Goal: Navigation & Orientation: Find specific page/section

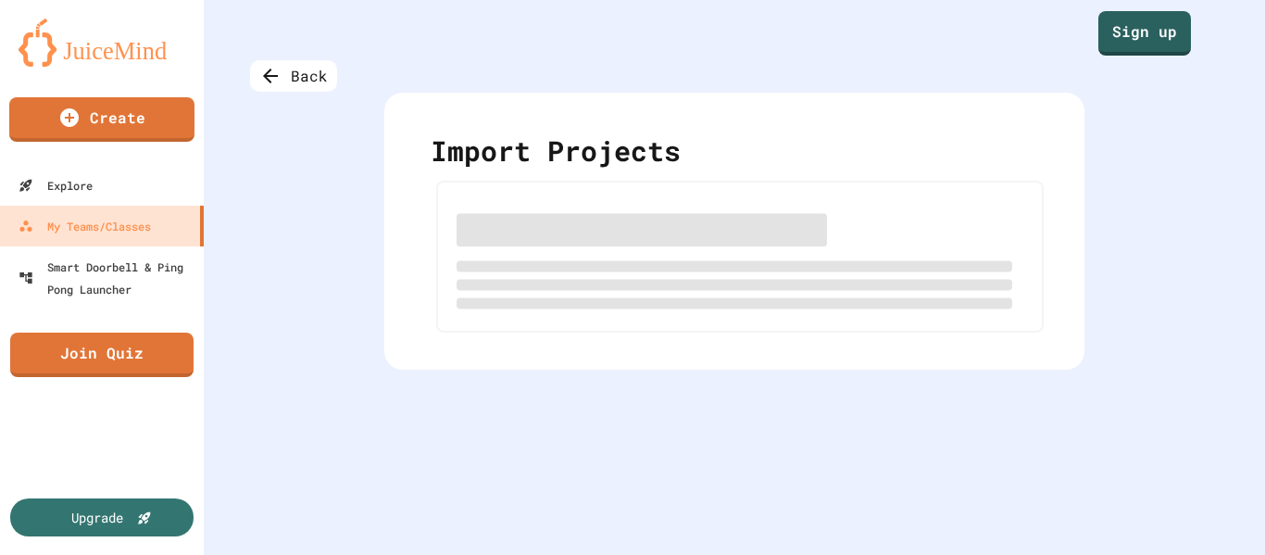
click at [445, 154] on div "Import Projects" at bounding box center [734, 155] width 607 height 51
click at [605, 153] on div "Import Projects" at bounding box center [734, 155] width 607 height 51
click at [417, 68] on div "Back Import Projects" at bounding box center [734, 277] width 1061 height 555
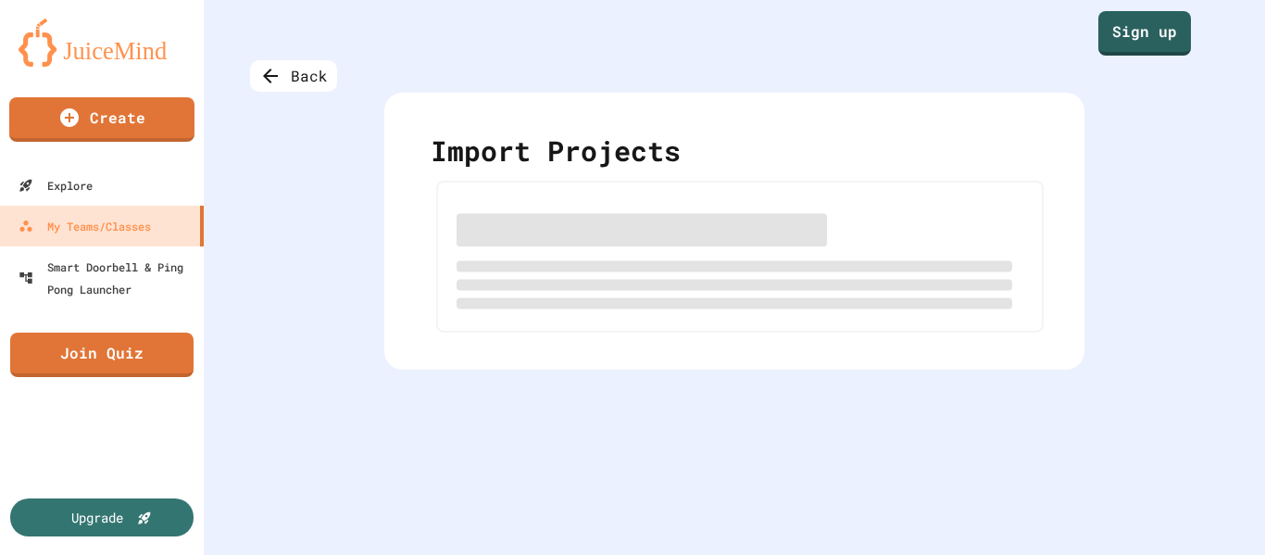
click at [605, 206] on div at bounding box center [739, 257] width 607 height 152
click at [1104, 31] on link "Sign up" at bounding box center [1144, 31] width 92 height 46
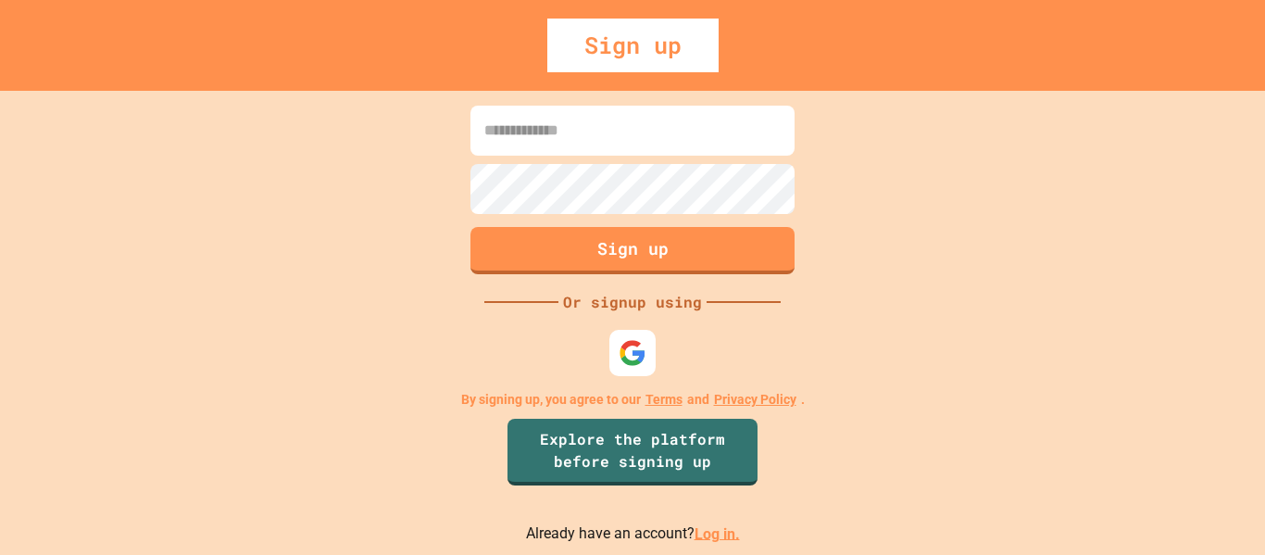
click at [701, 538] on link "Log in." at bounding box center [716, 533] width 45 height 18
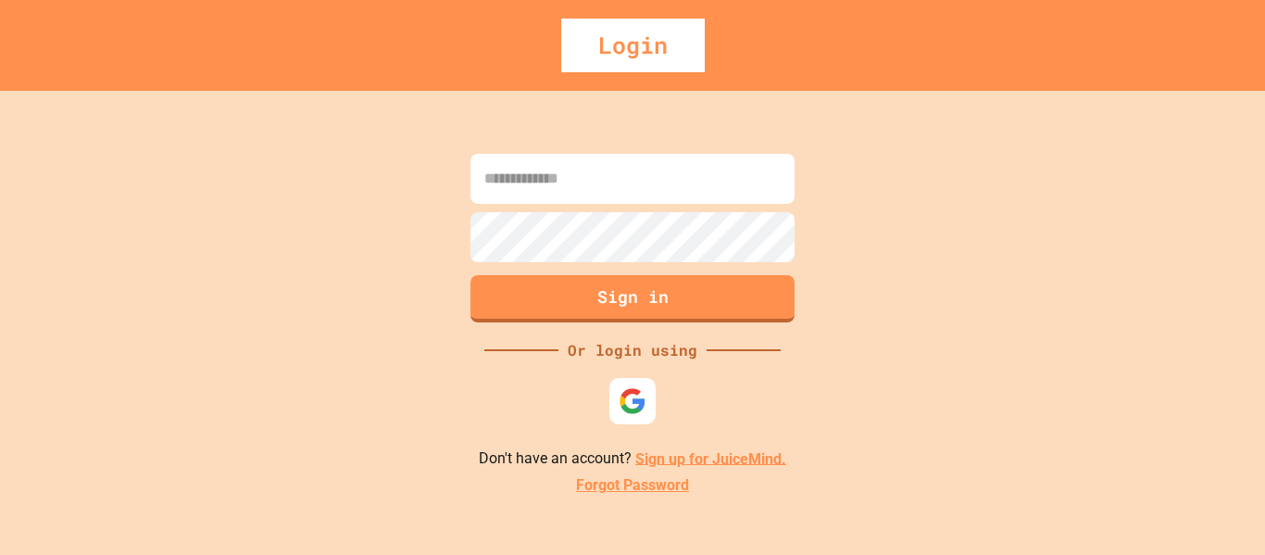
click at [614, 174] on input at bounding box center [632, 179] width 324 height 50
type input "**********"
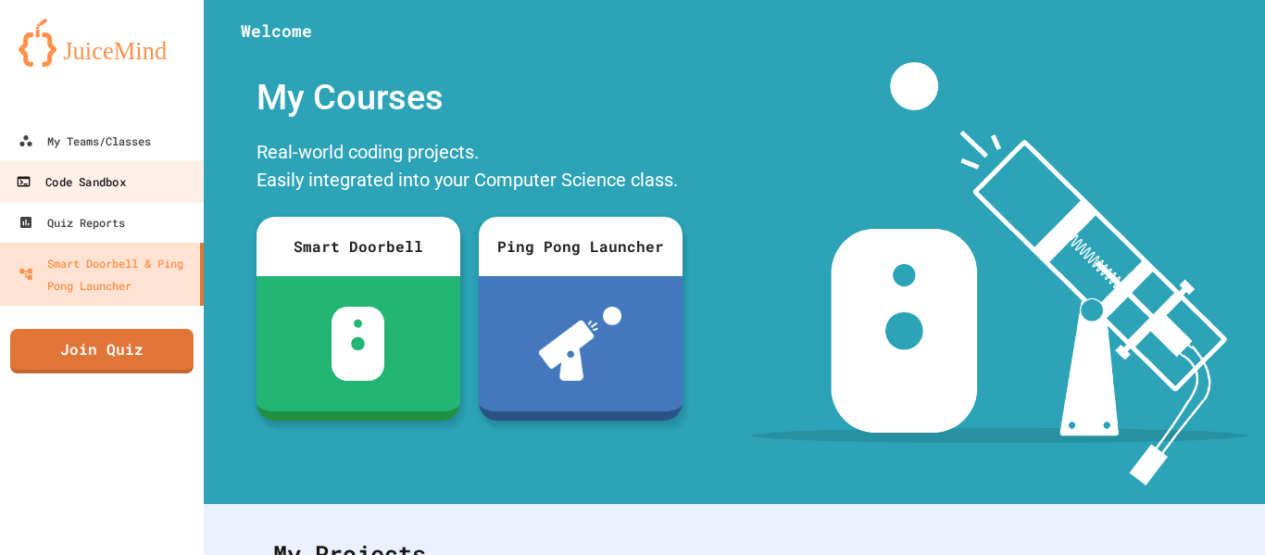
click at [148, 174] on link "Code Sandbox" at bounding box center [102, 181] width 210 height 42
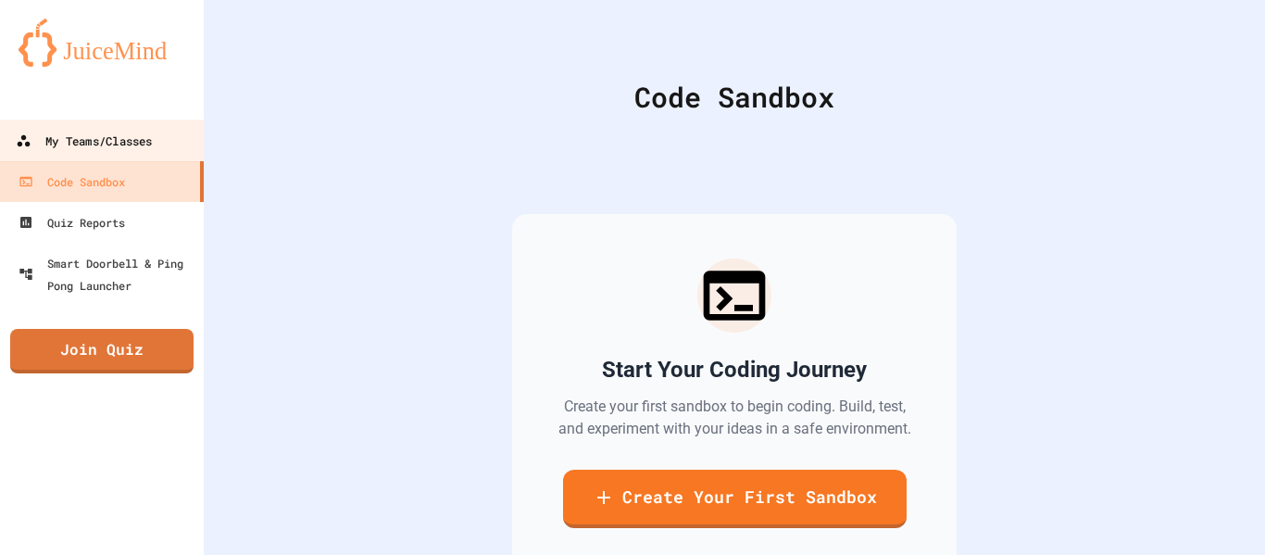
click at [124, 140] on div "My Teams/Classes" at bounding box center [84, 141] width 136 height 23
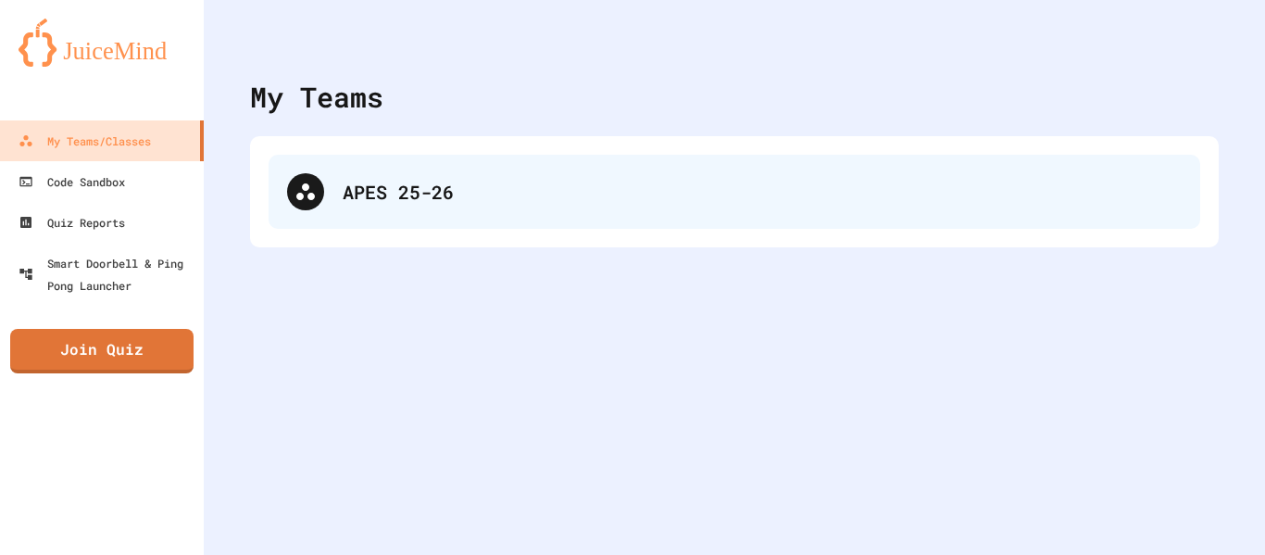
click at [412, 226] on div "APES 25-26" at bounding box center [733, 192] width 931 height 74
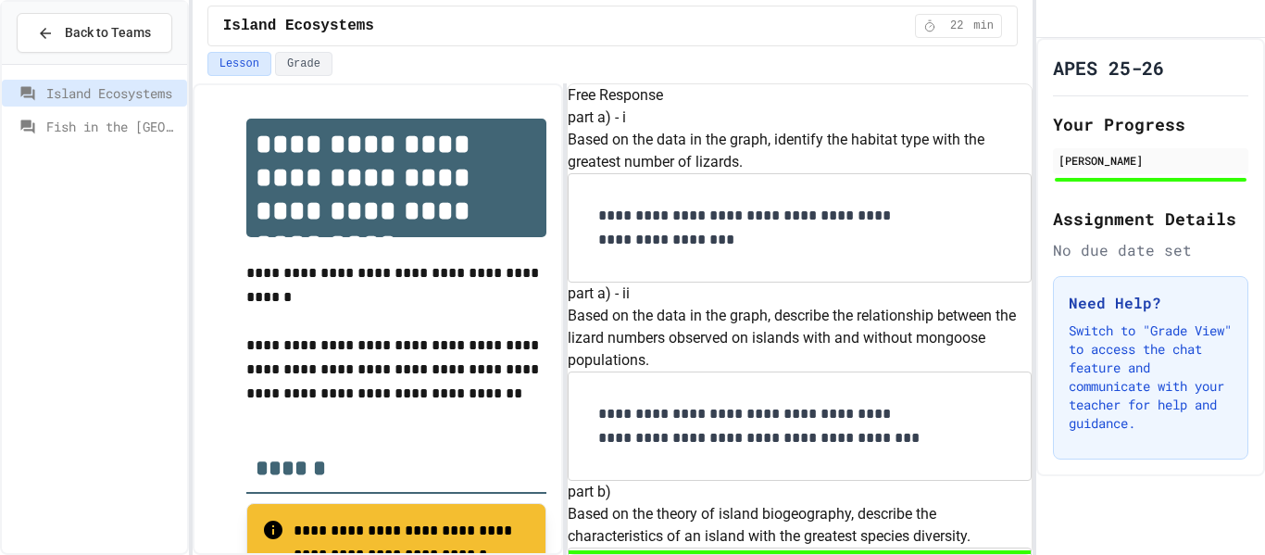
scroll to position [1686, 0]
click at [1031, 393] on div "**********" at bounding box center [632, 277] width 1265 height 555
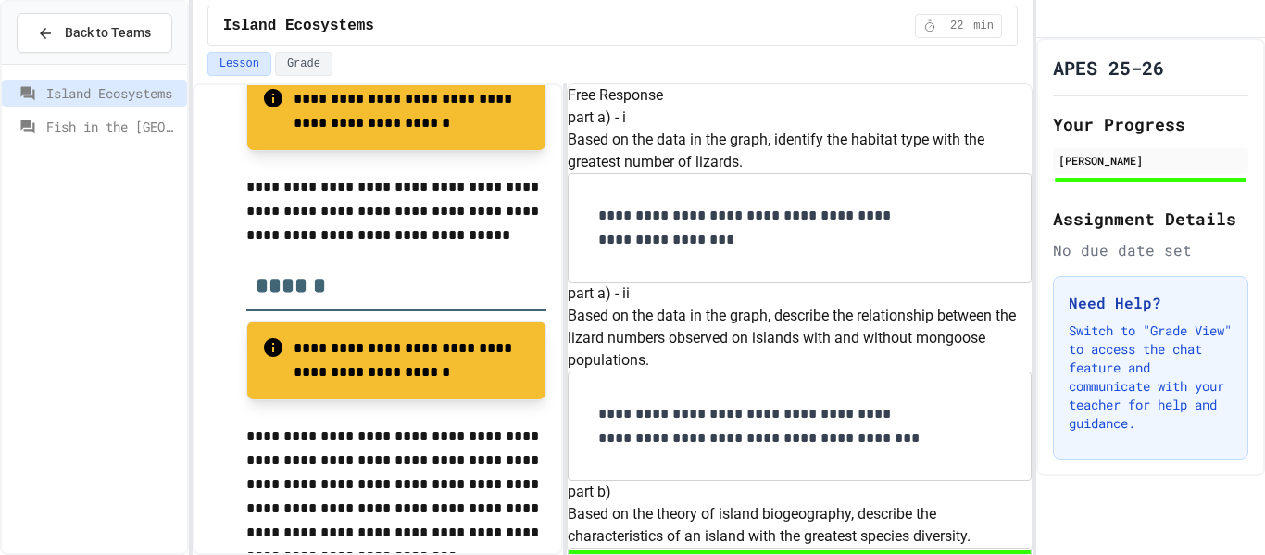
scroll to position [1617, 0]
